Goal: Check status

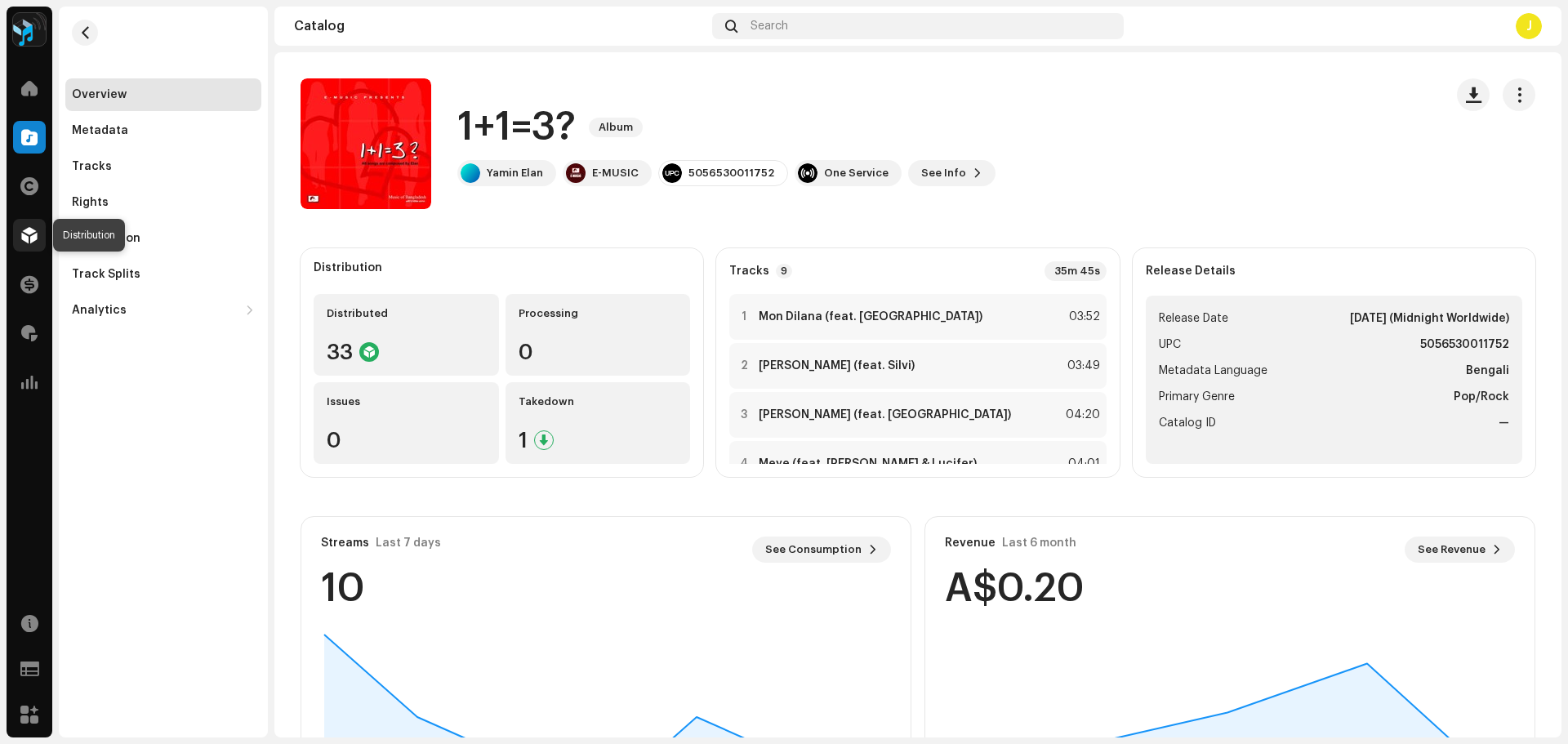
click at [27, 226] on div at bounding box center [29, 235] width 33 height 33
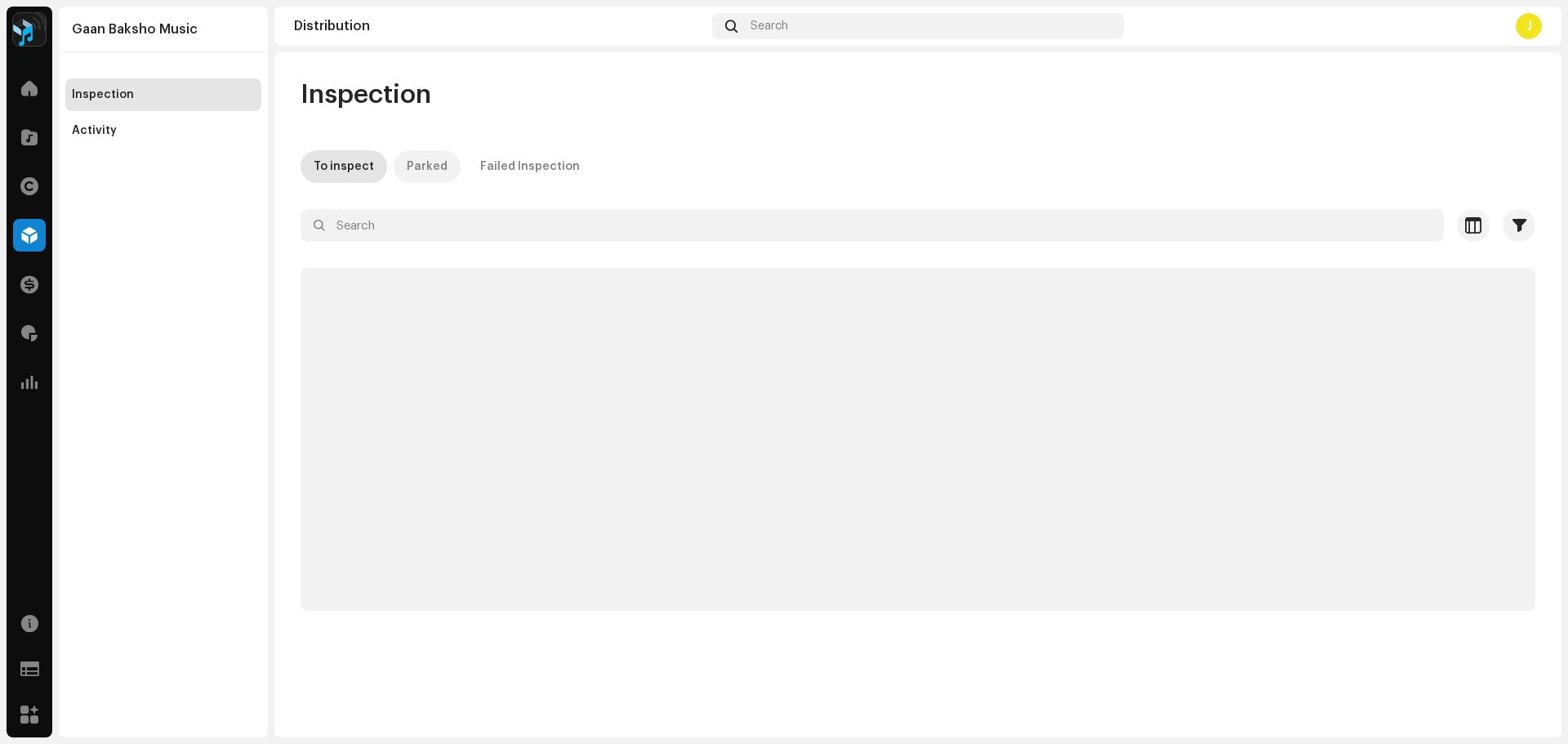
click at [407, 172] on div "Parked" at bounding box center [427, 167] width 41 height 33
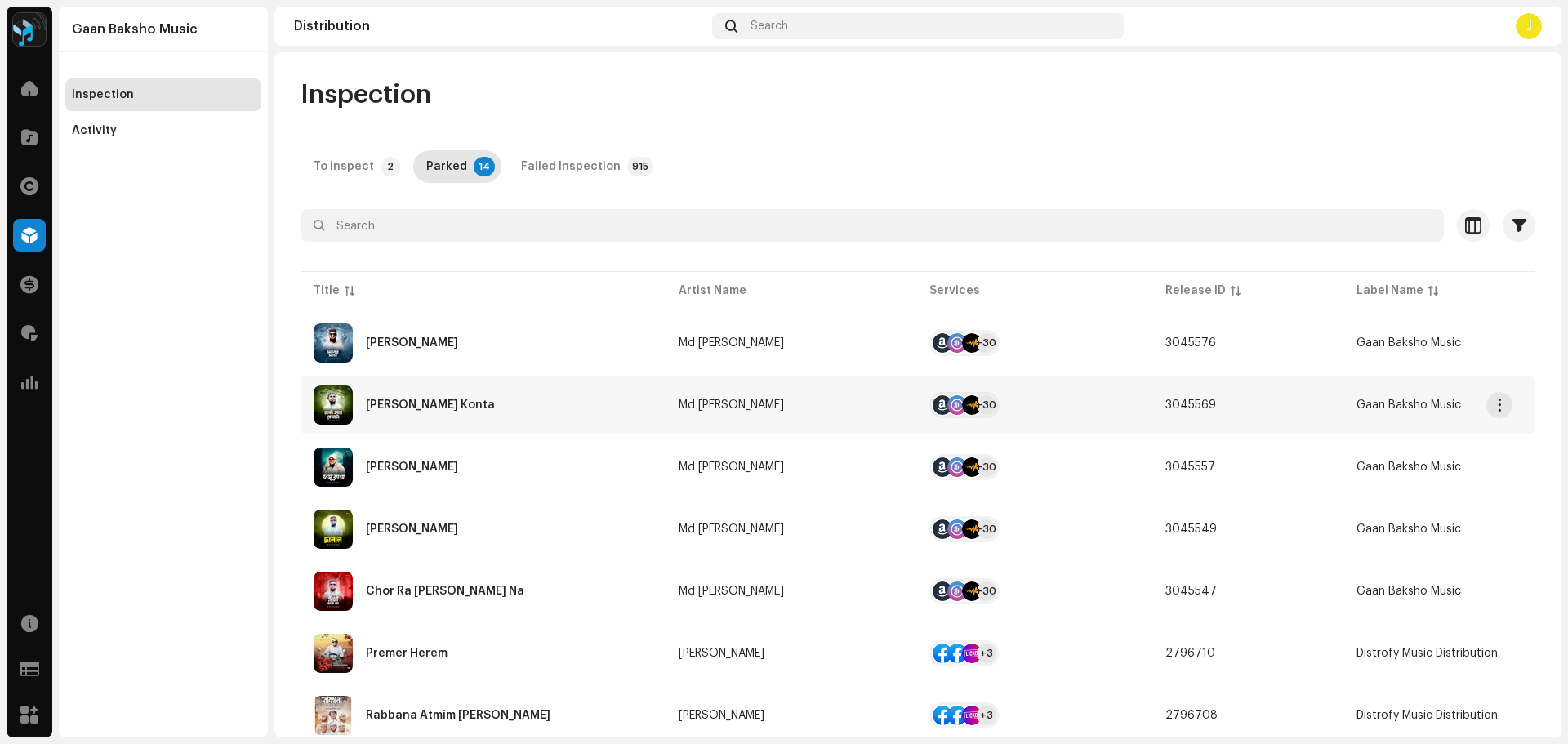
click at [523, 399] on div "[PERSON_NAME] Konta" at bounding box center [483, 405] width 339 height 39
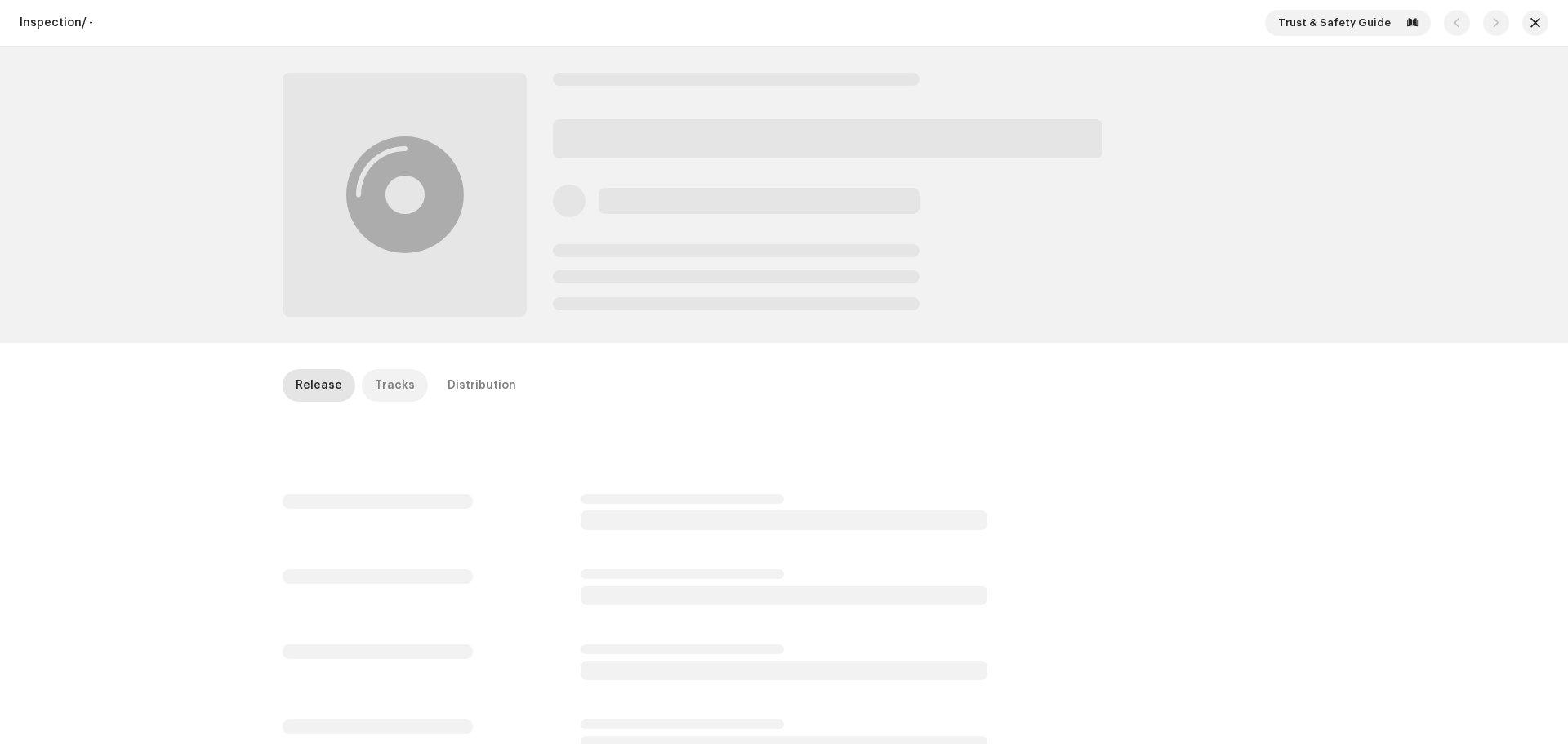
click at [375, 379] on div "Tracks" at bounding box center [394, 385] width 40 height 33
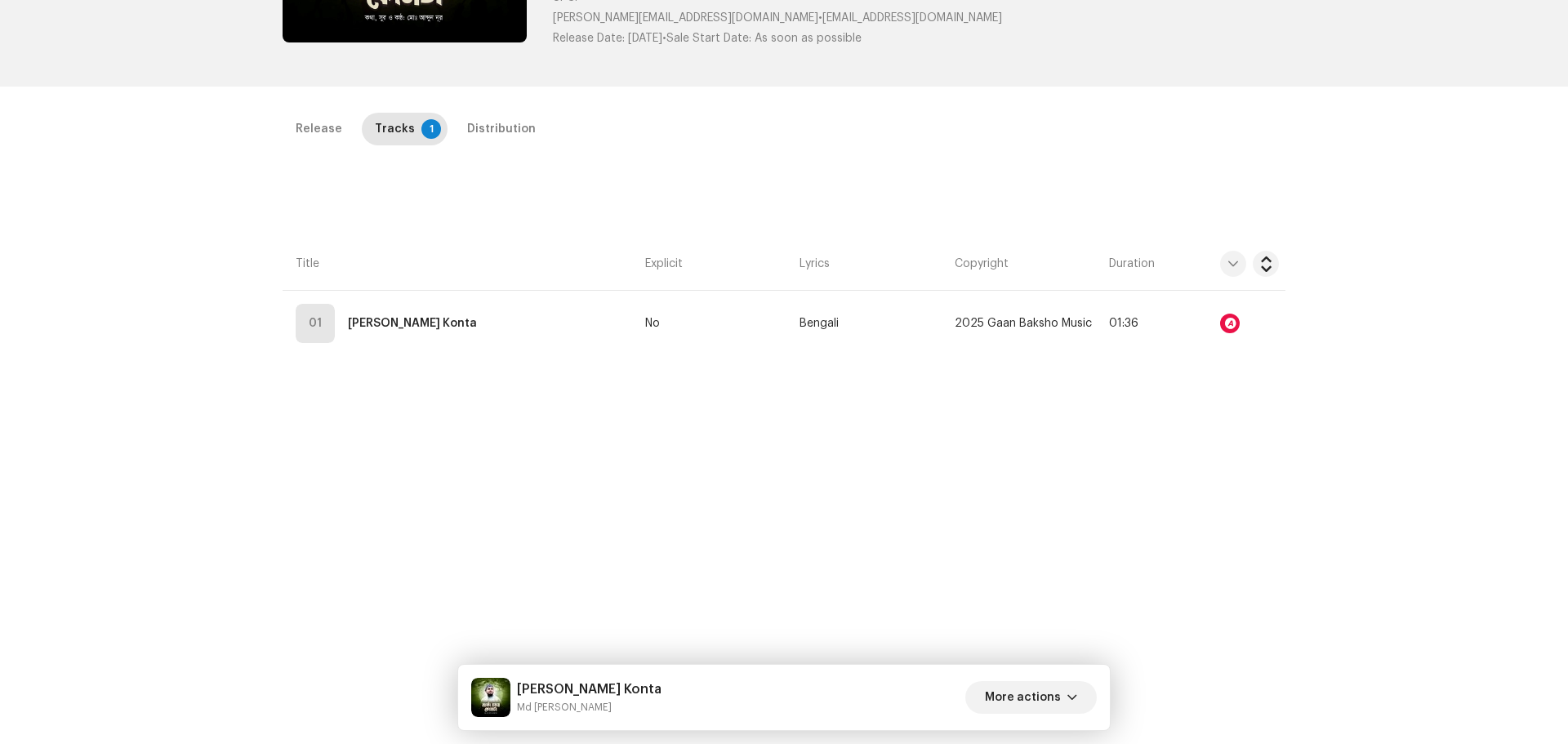
scroll to position [327, 0]
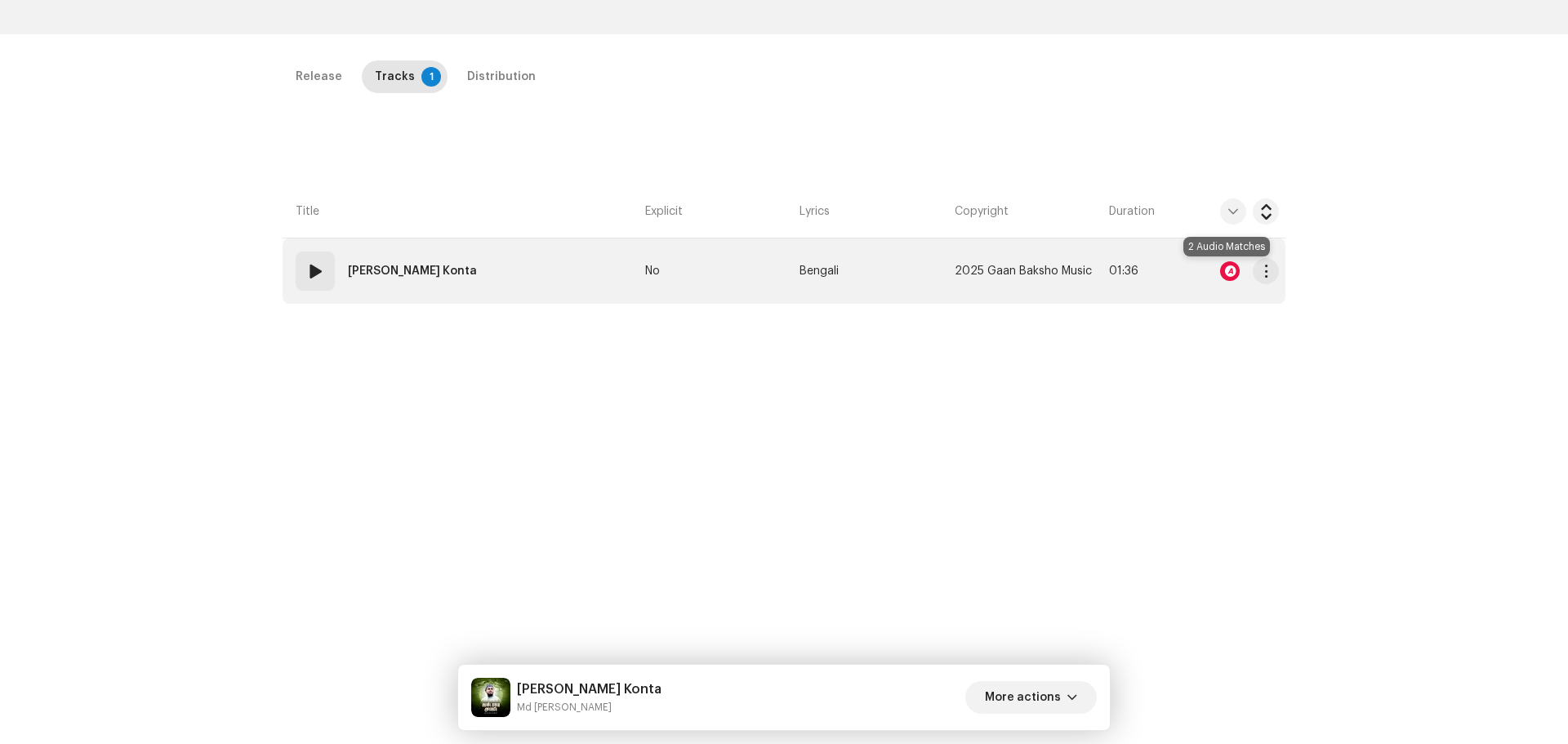
click at [1229, 271] on div at bounding box center [1230, 271] width 20 height 20
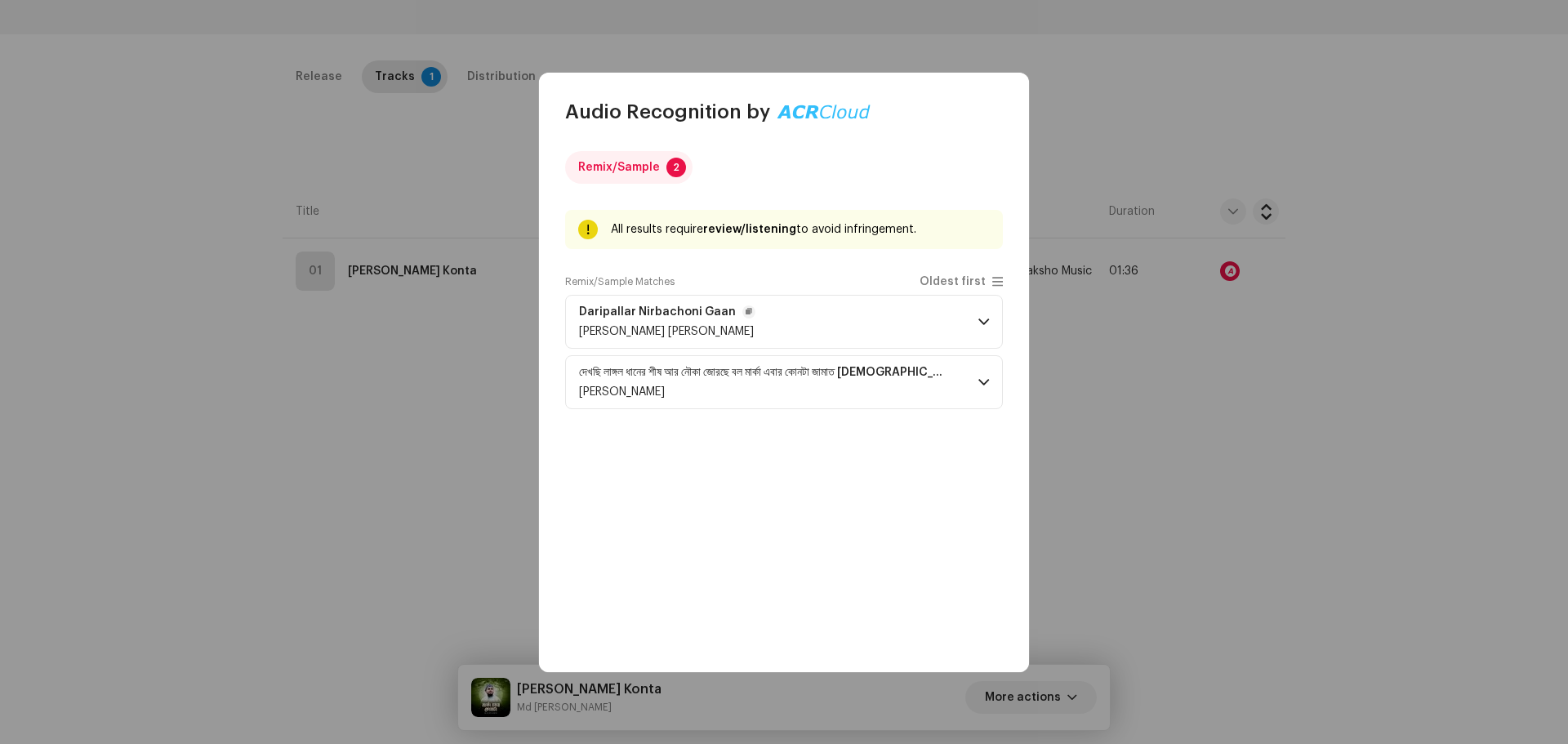
click at [978, 325] on span at bounding box center [983, 322] width 11 height 13
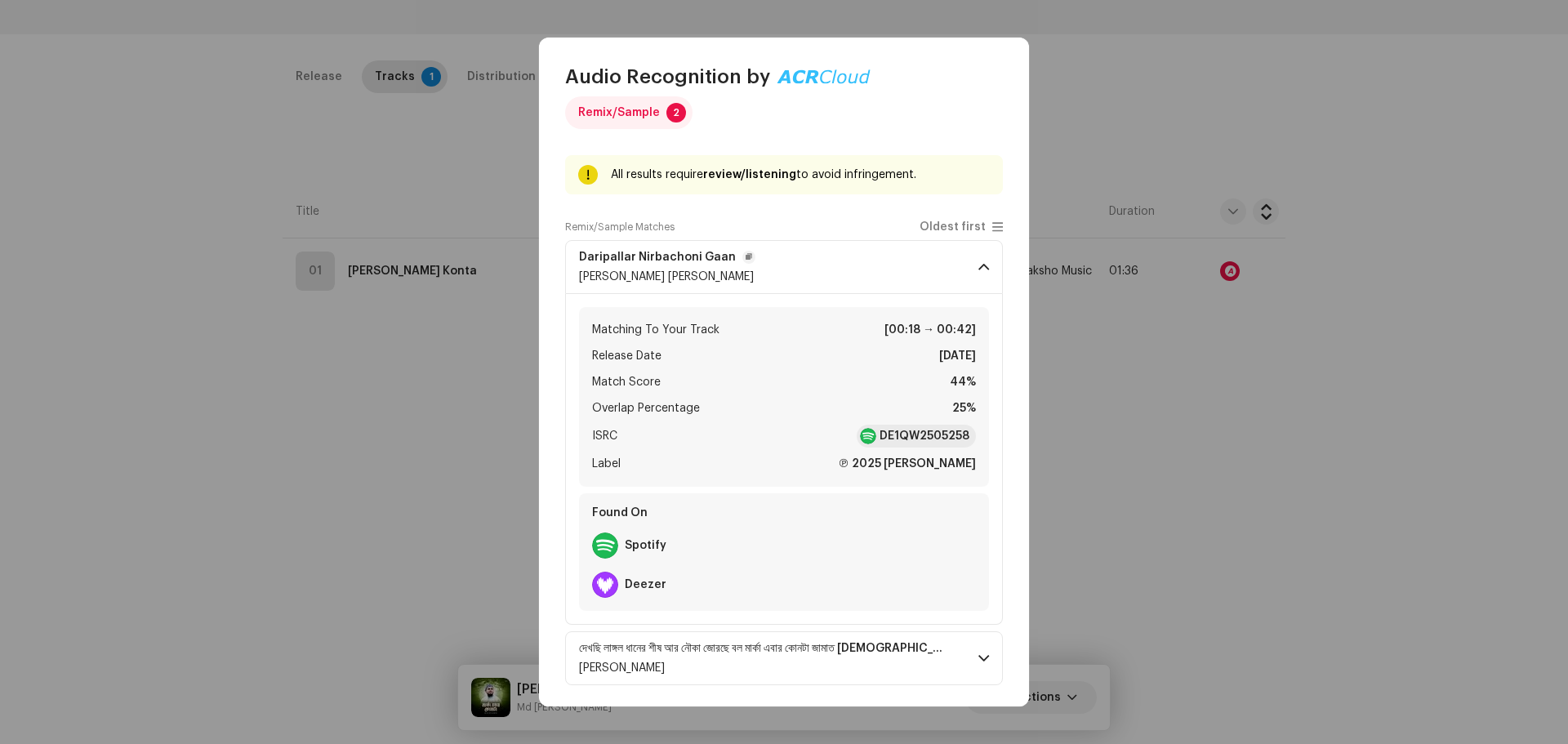
scroll to position [24, 0]
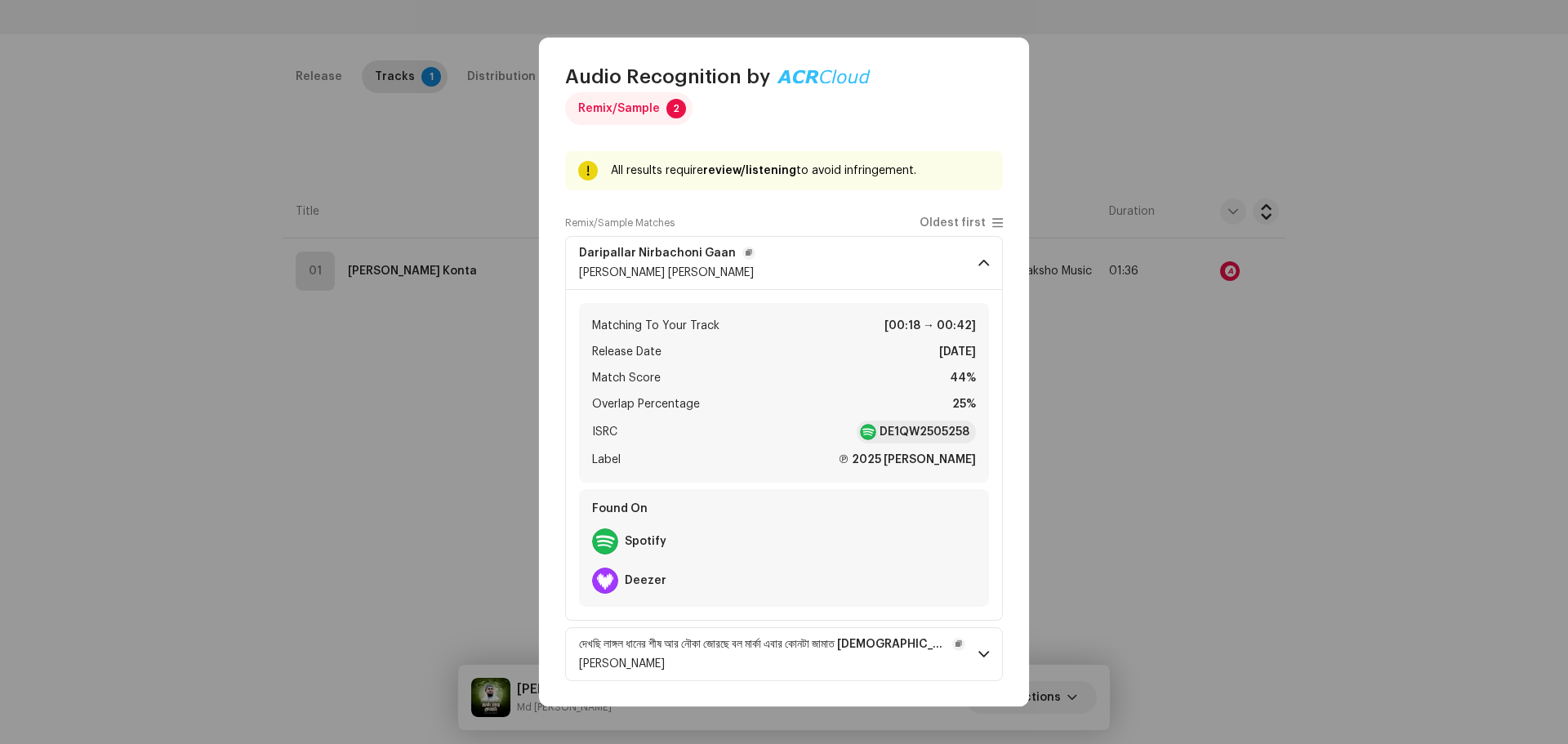
click at [978, 650] on span at bounding box center [983, 654] width 11 height 13
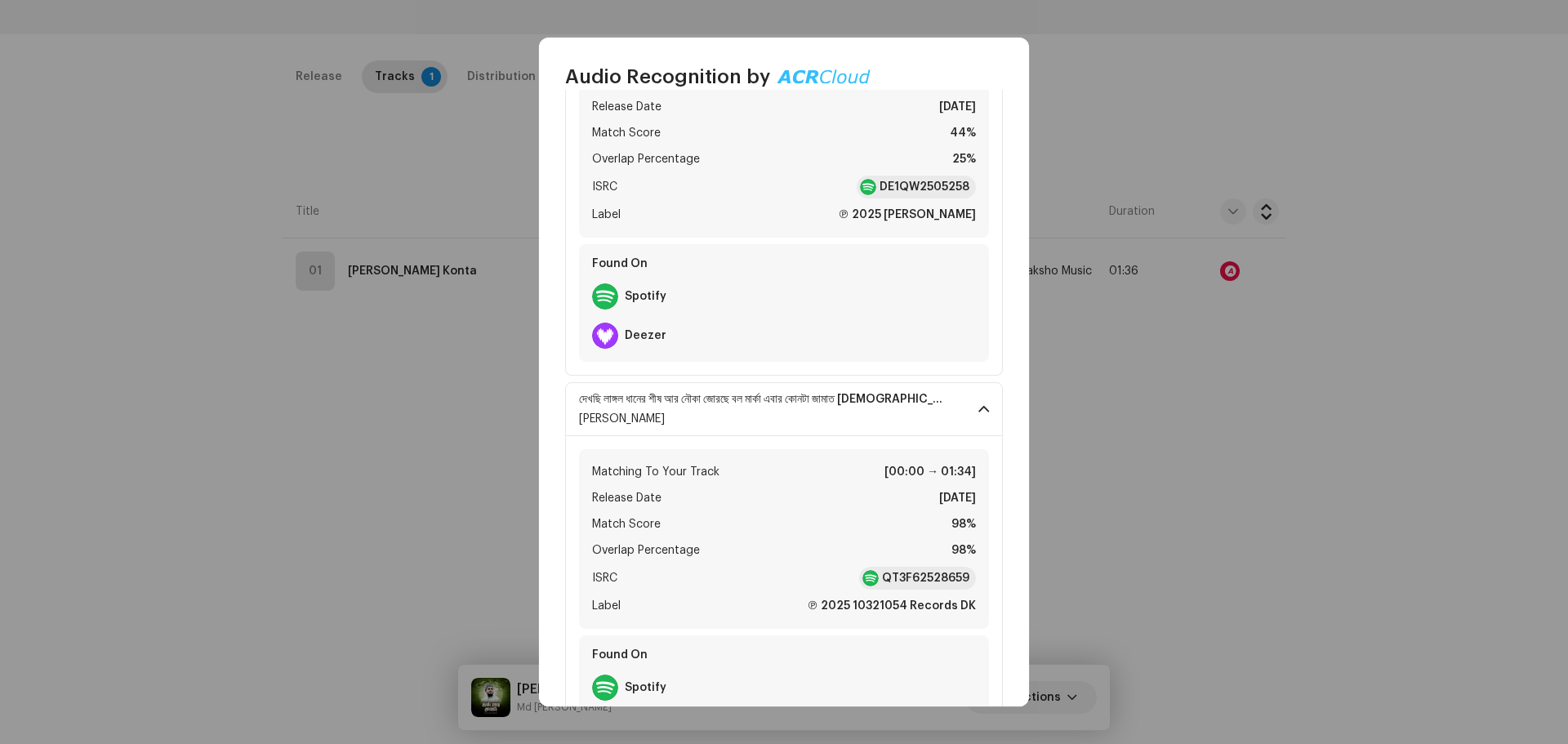
scroll to position [187, 0]
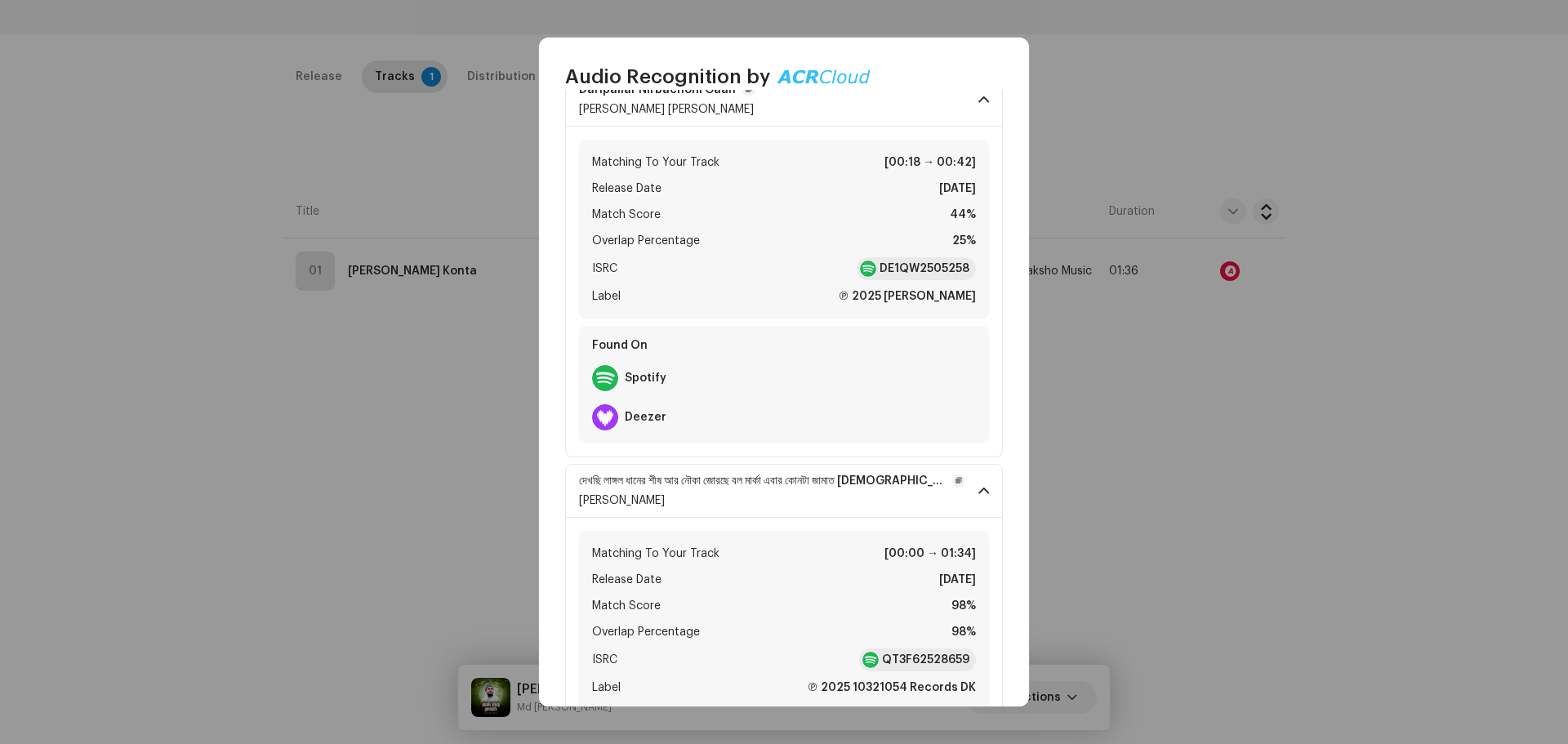
click at [982, 491] on p-accordion-header "দেখছি লাঙ্গল ধানের শীষ আর নৌকা জোরছে বল মার্কা এবার কোনটা জামাত [DEMOGRAPHIC_DA…" at bounding box center [784, 491] width 438 height 54
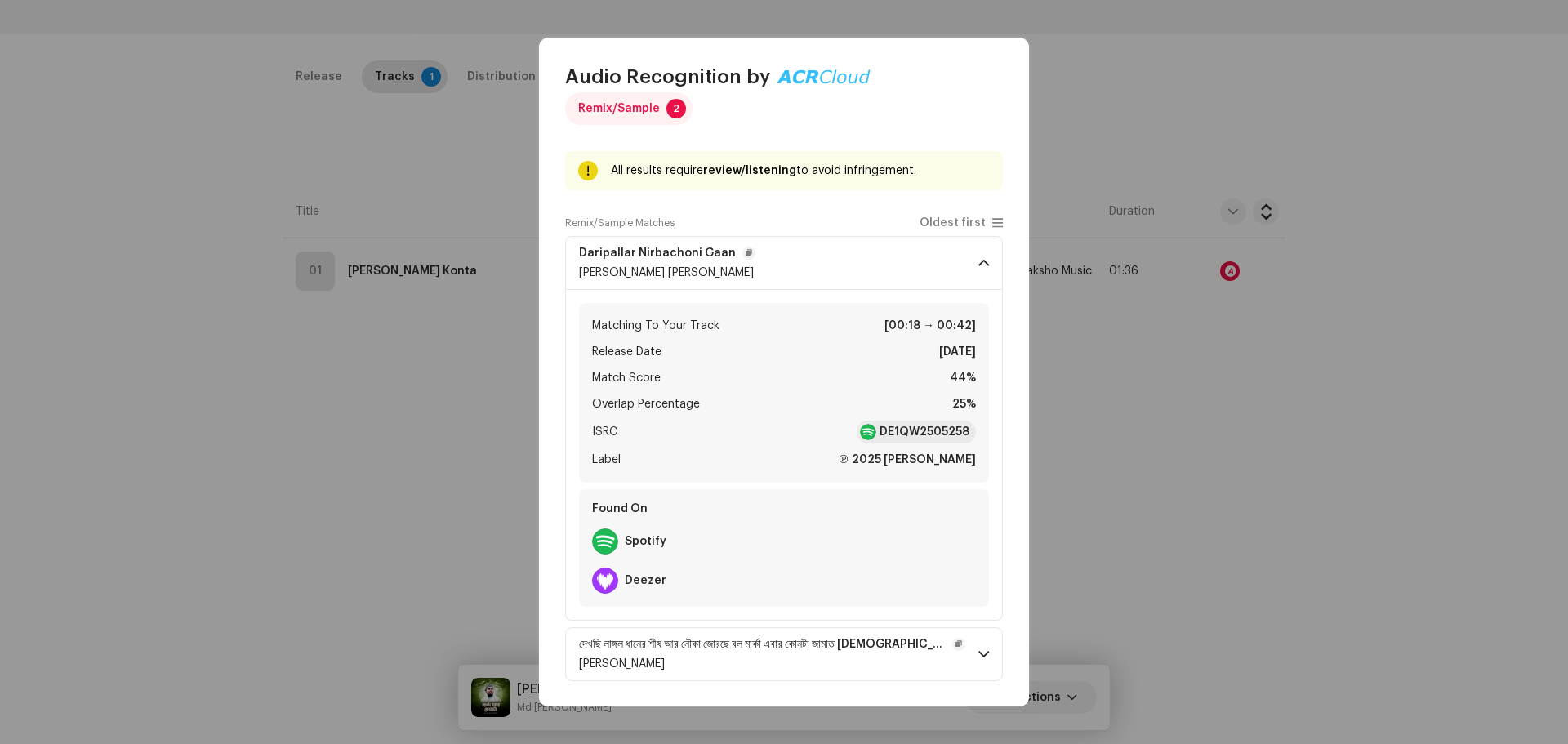
scroll to position [24, 0]
click at [921, 435] on strong "DE1QW2505258" at bounding box center [924, 432] width 90 height 16
click at [978, 649] on span at bounding box center [983, 654] width 11 height 13
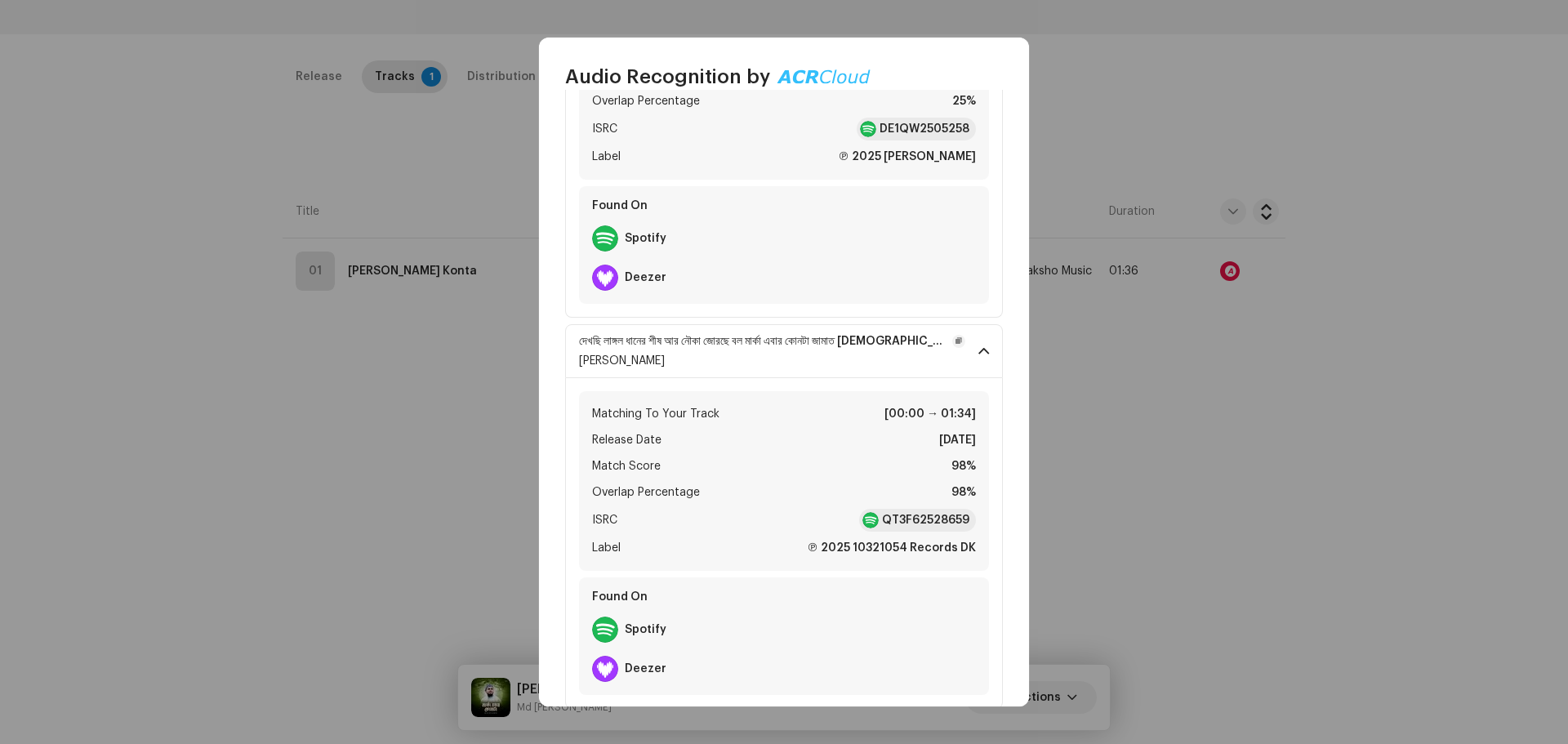
scroll to position [354, 0]
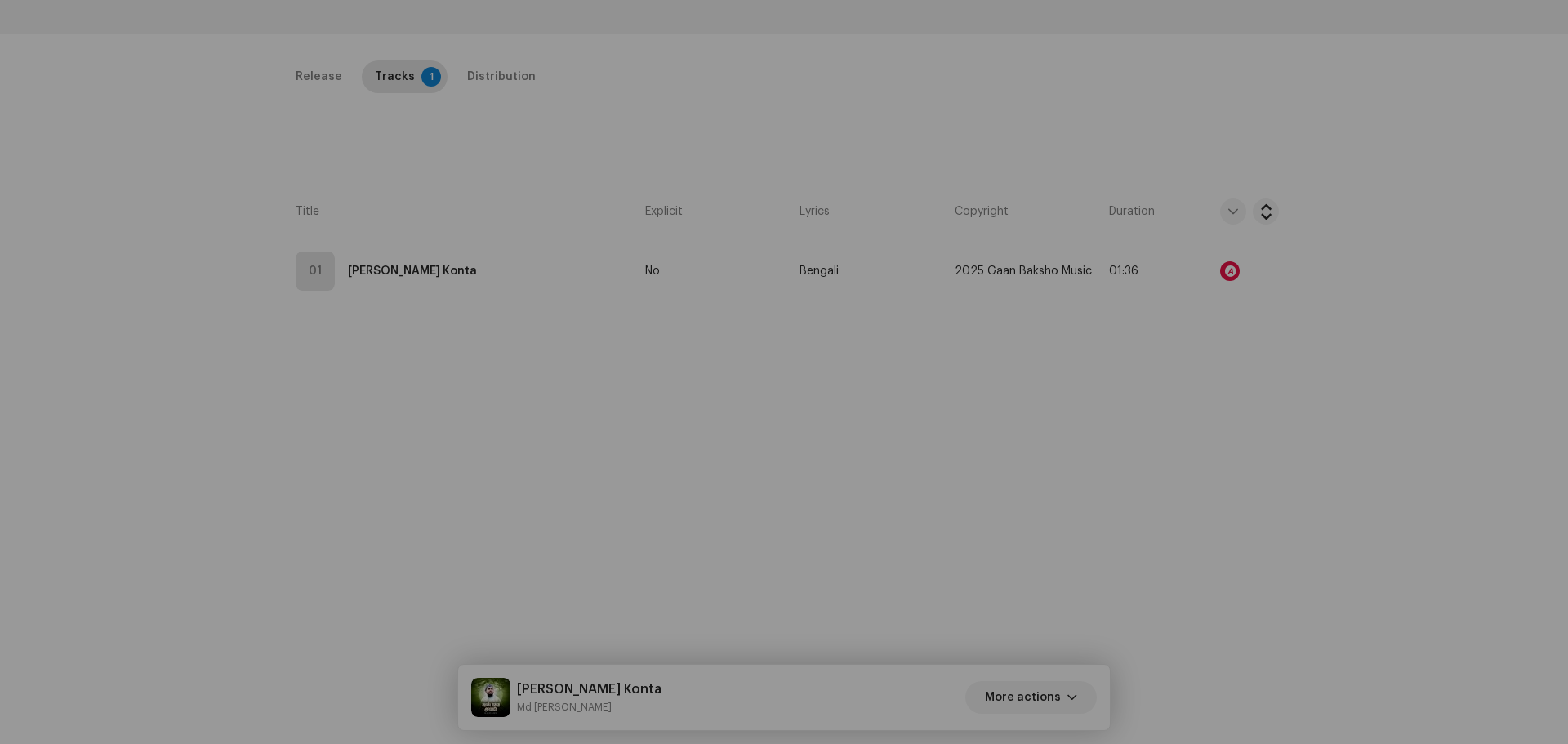
click at [390, 449] on div "Audio Recognition by Remix/Sample 2 All results require review/listening to avo…" at bounding box center [784, 372] width 1568 height 744
